Goal: Information Seeking & Learning: Learn about a topic

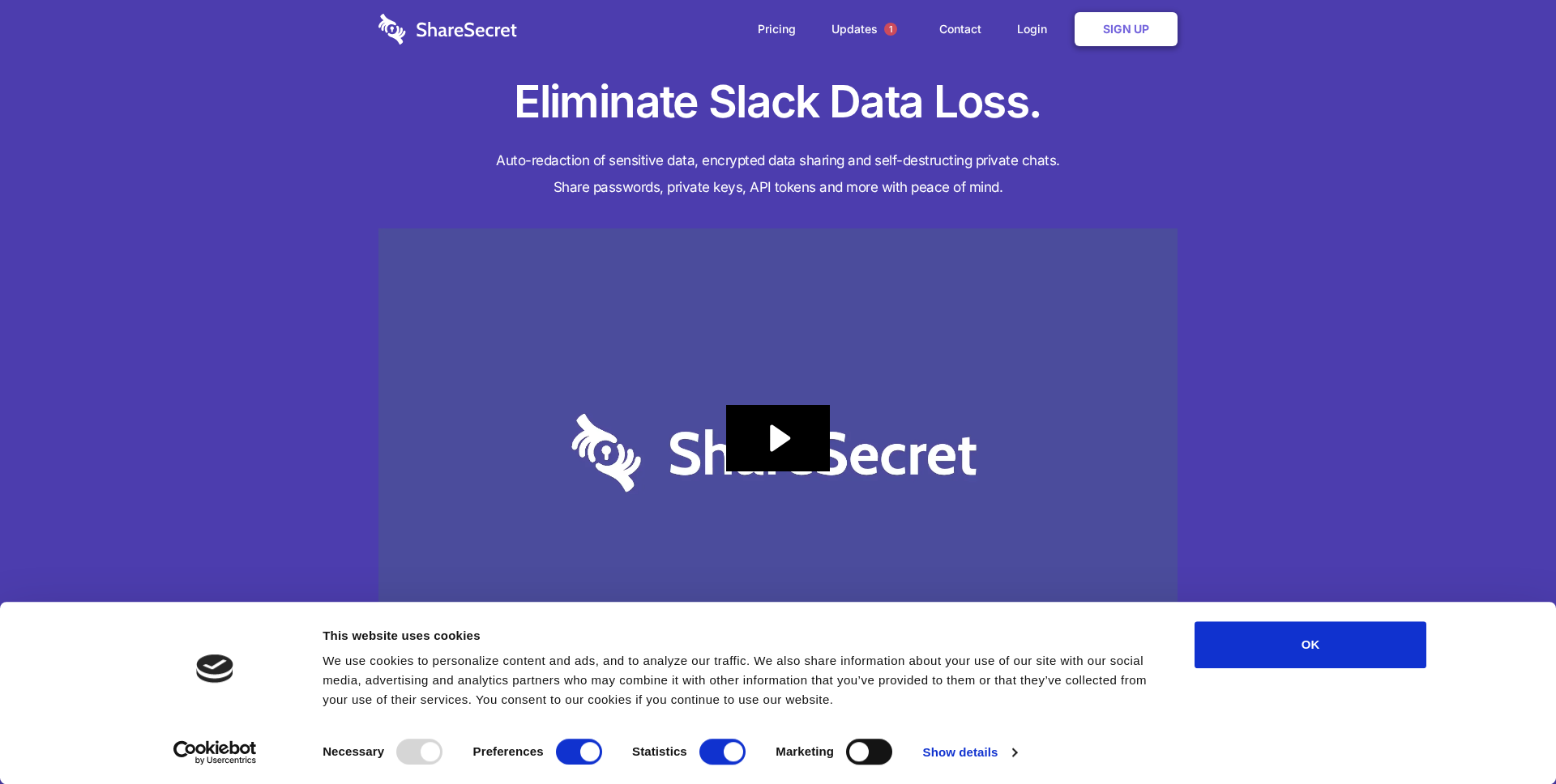
scroll to position [4, 0]
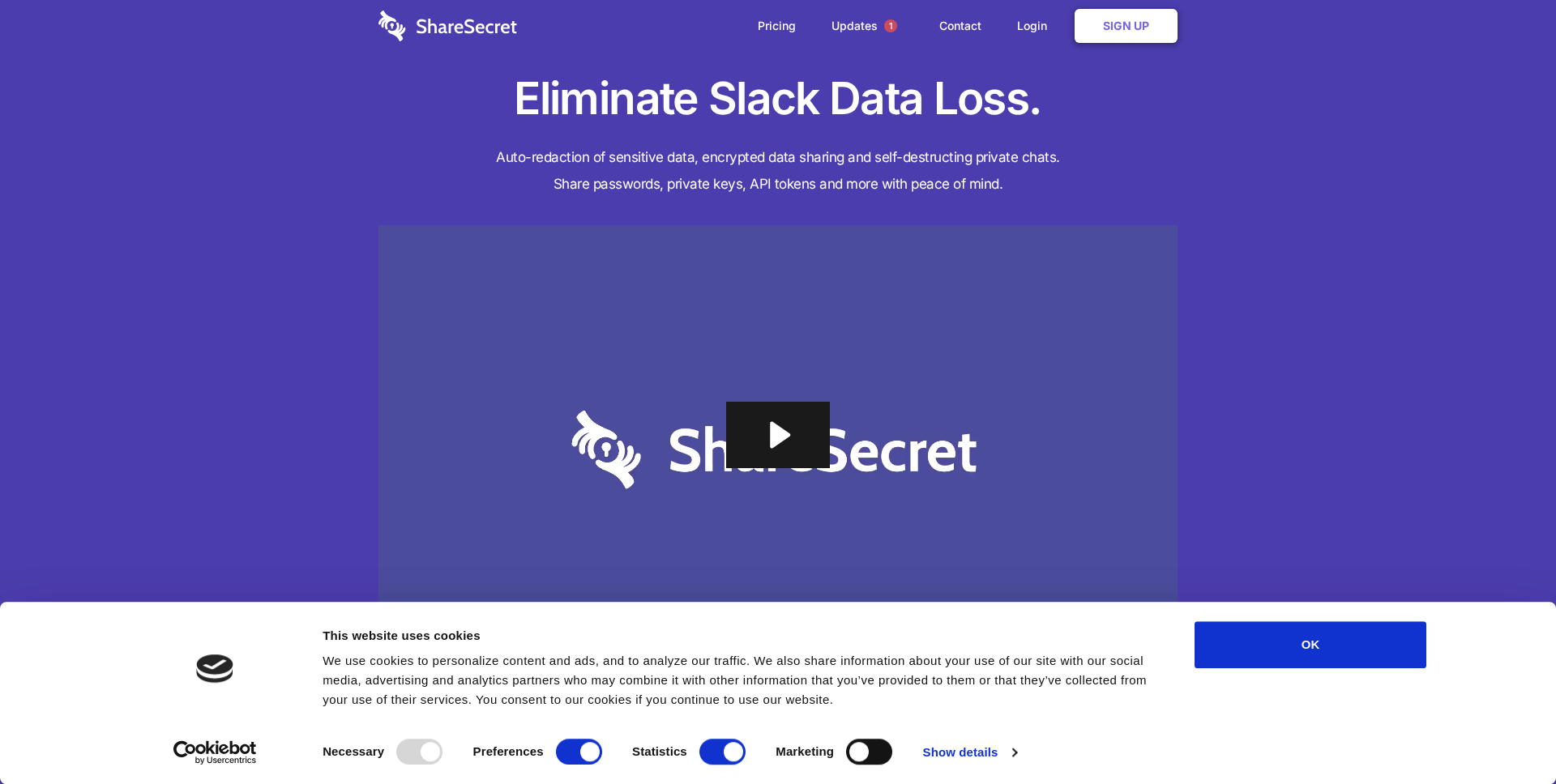
click at [796, 434] on icon "Play Video: Sharesecret Slack Extension" at bounding box center [778, 435] width 104 height 66
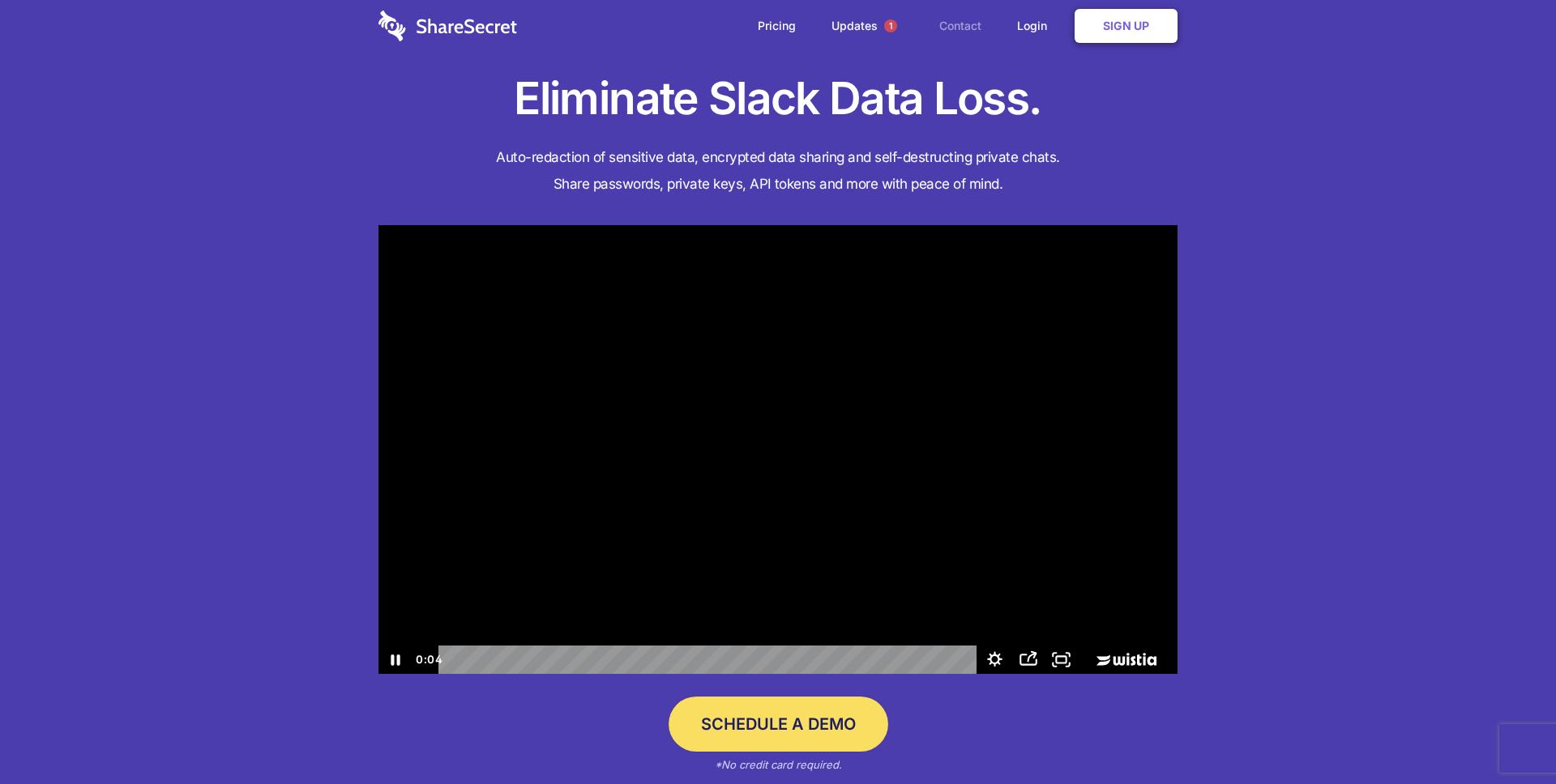
click at [969, 20] on link "Contact" at bounding box center [961, 26] width 75 height 50
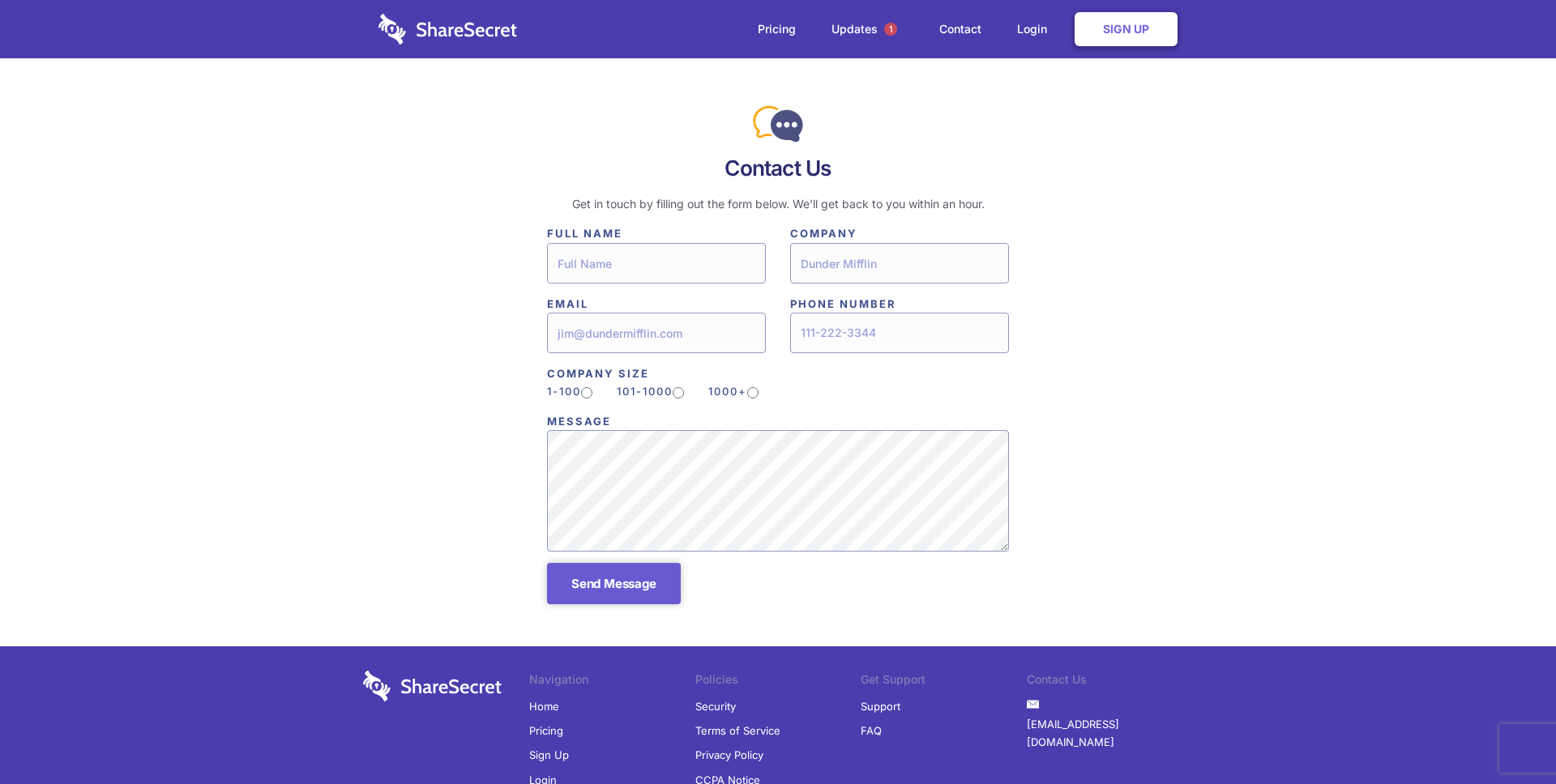
scroll to position [101, 0]
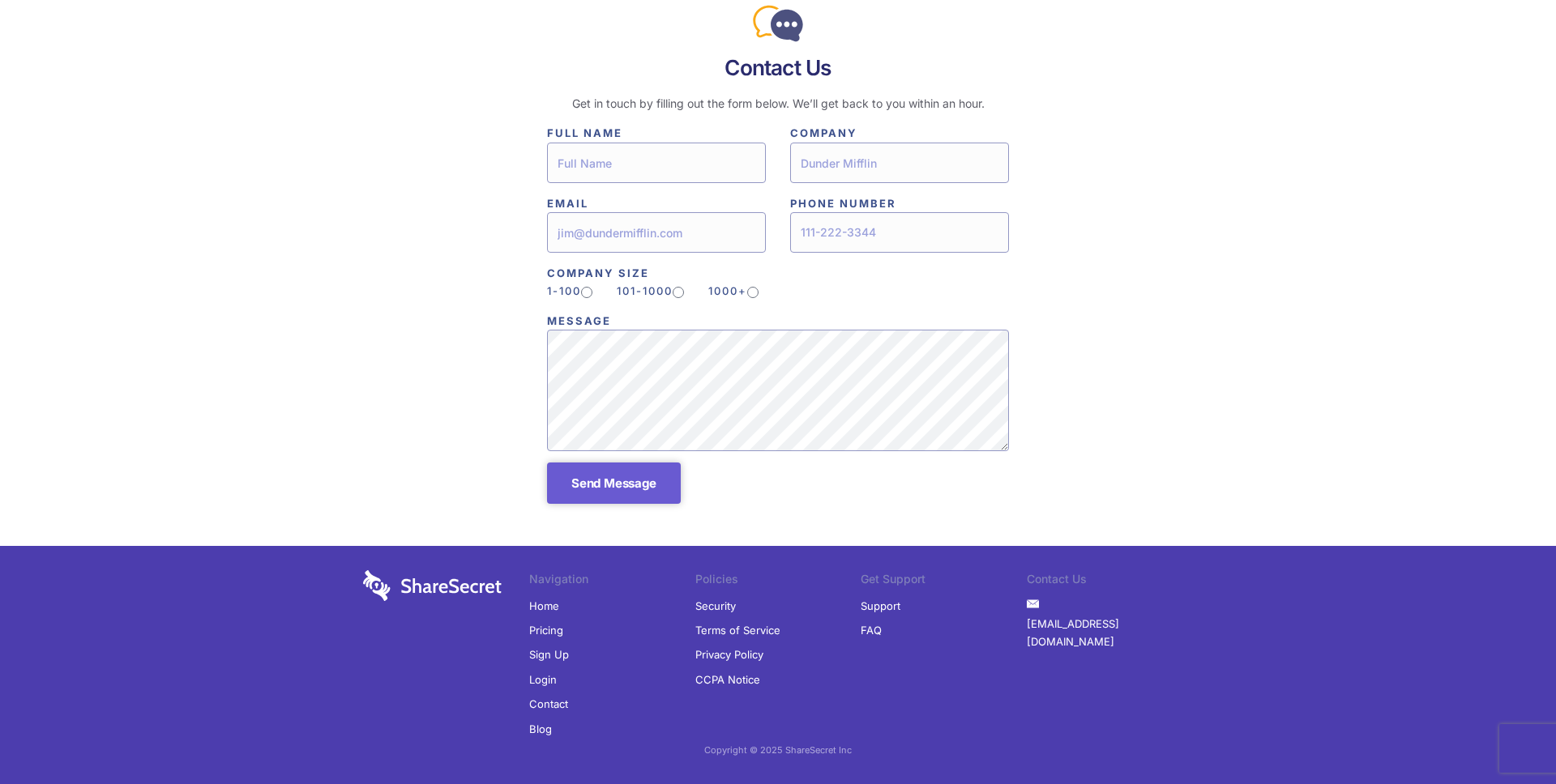
click at [550, 633] on link "Pricing" at bounding box center [546, 631] width 34 height 25
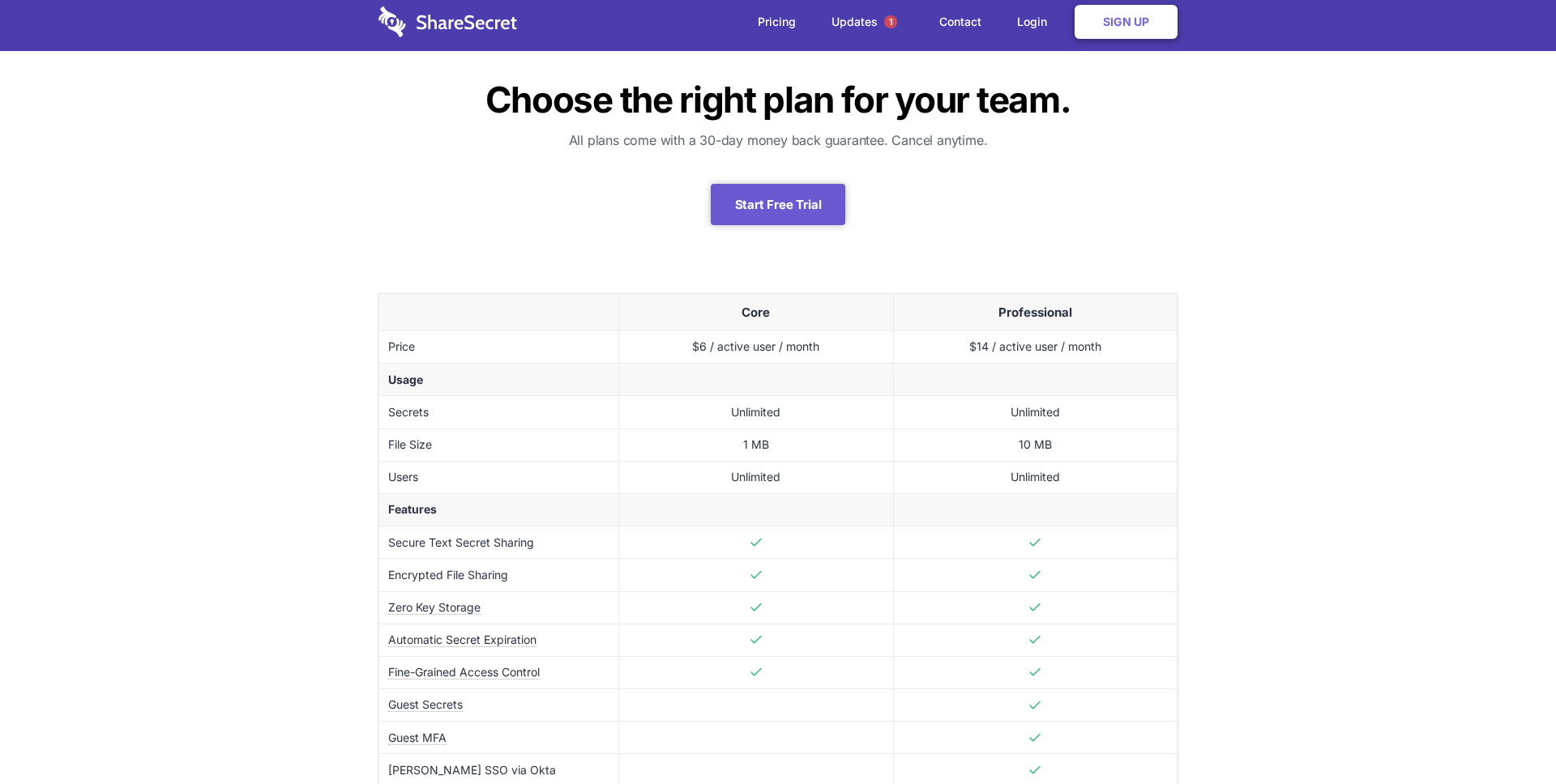
scroll to position [9, 0]
